Goal: Task Accomplishment & Management: Manage account settings

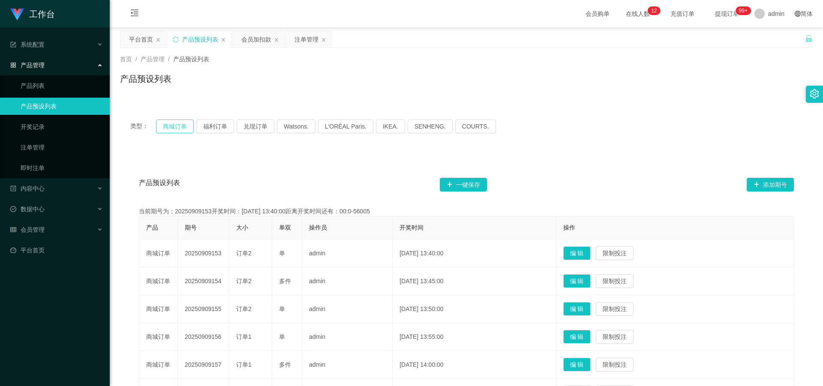
click at [180, 121] on button "商城订单" at bounding box center [175, 127] width 38 height 14
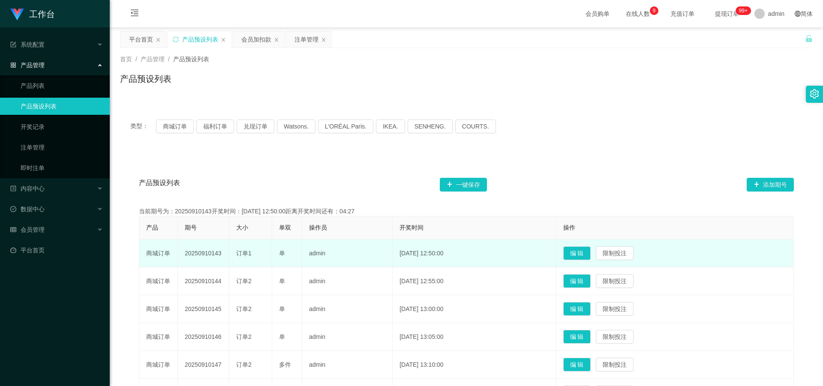
drag, startPoint x: 183, startPoint y: 256, endPoint x: 225, endPoint y: 257, distance: 42.4
click at [225, 257] on td "20250910143" at bounding box center [203, 254] width 51 height 28
copy td "20250910143"
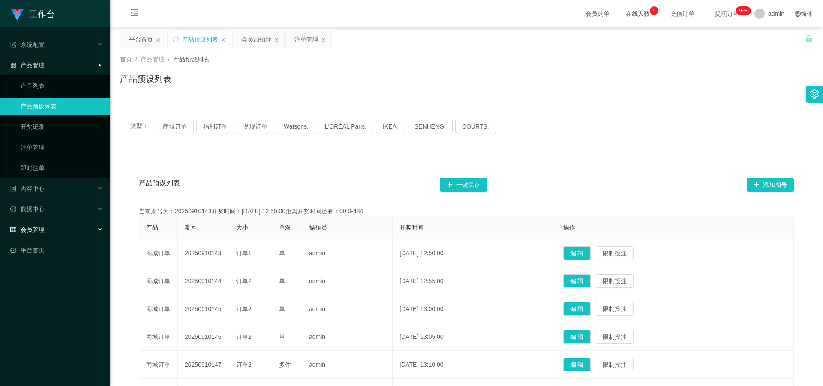
click at [43, 226] on span "会员管理" at bounding box center [27, 229] width 34 height 7
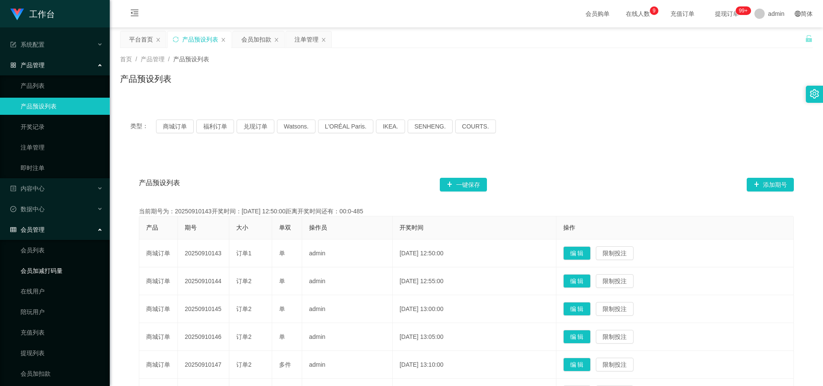
scroll to position [46, 0]
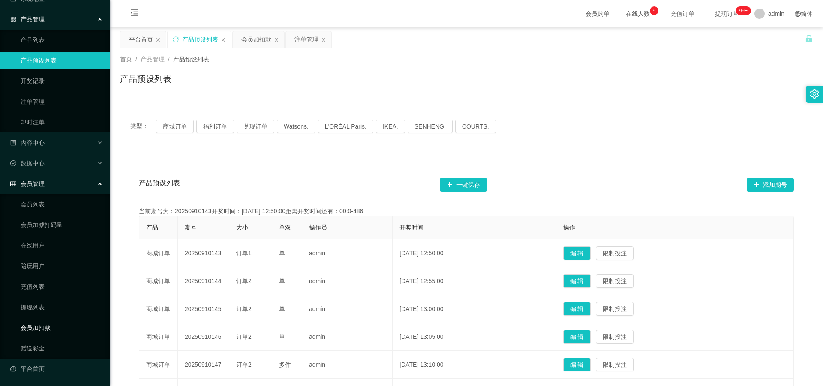
click at [50, 327] on link "会员加扣款" at bounding box center [62, 327] width 82 height 17
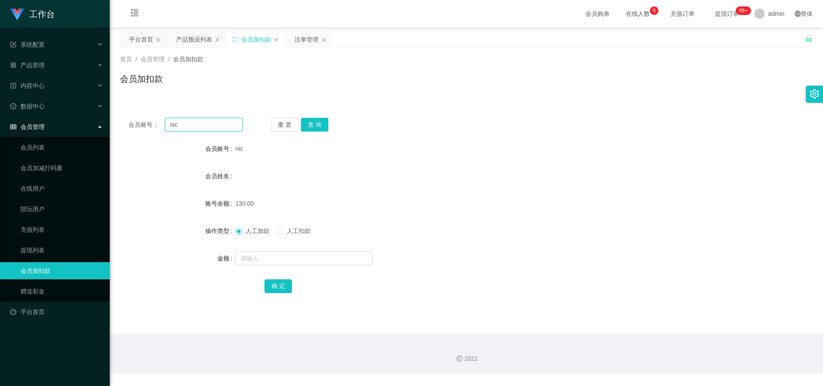
click at [218, 123] on input "nic" at bounding box center [204, 125] width 78 height 14
type input "n"
paste input "youtube0707"
type input "youtube0707"
click at [315, 121] on button "查 询" at bounding box center [314, 125] width 27 height 14
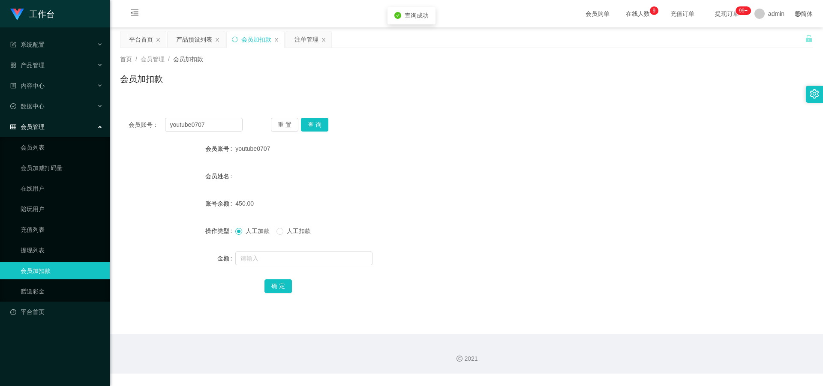
click at [287, 229] on span "人工扣款" at bounding box center [298, 231] width 31 height 7
click at [280, 255] on input "text" at bounding box center [303, 259] width 137 height 14
type input "80"
click at [278, 291] on button "确 定" at bounding box center [277, 286] width 27 height 14
click at [273, 256] on input "text" at bounding box center [303, 259] width 137 height 14
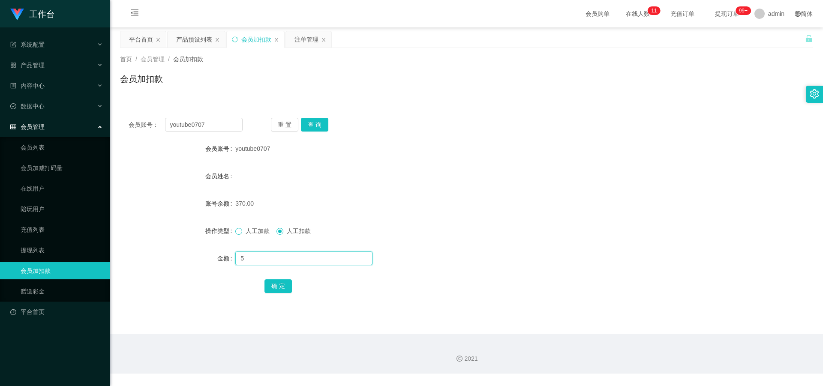
type input "5"
click at [277, 286] on button "确 定" at bounding box center [277, 286] width 27 height 14
